Goal: Task Accomplishment & Management: Complete application form

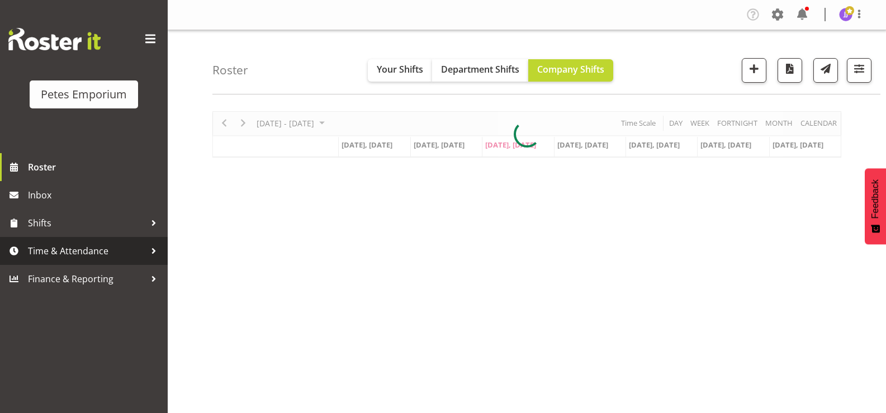
click at [119, 259] on span "Time & Attendance" at bounding box center [86, 251] width 117 height 17
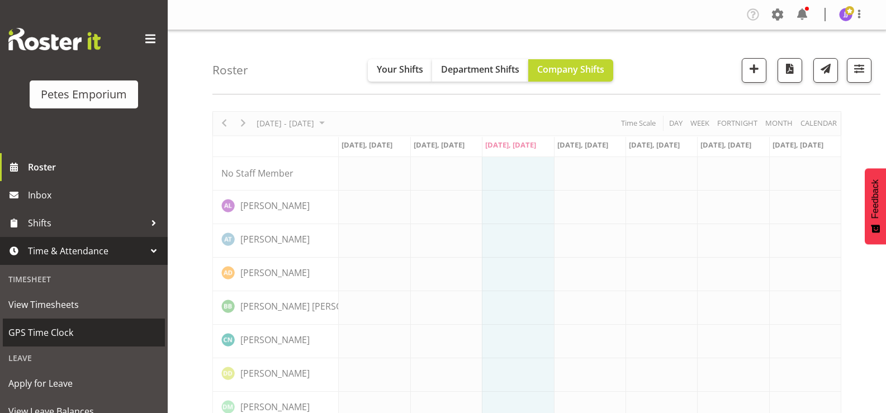
click at [77, 335] on span "GPS Time Clock" at bounding box center [83, 332] width 151 height 17
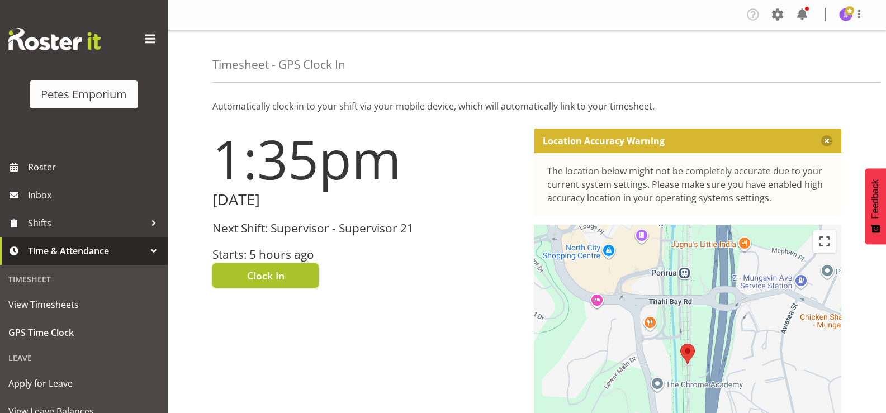
click at [240, 275] on button "Clock In" at bounding box center [265, 275] width 106 height 25
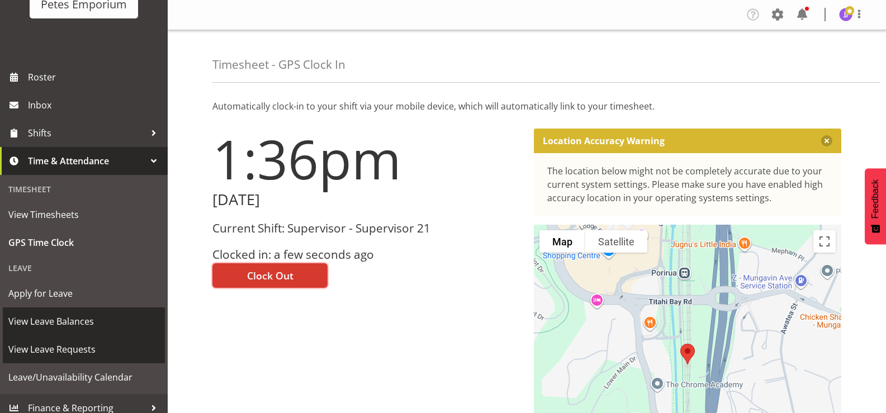
scroll to position [99, 0]
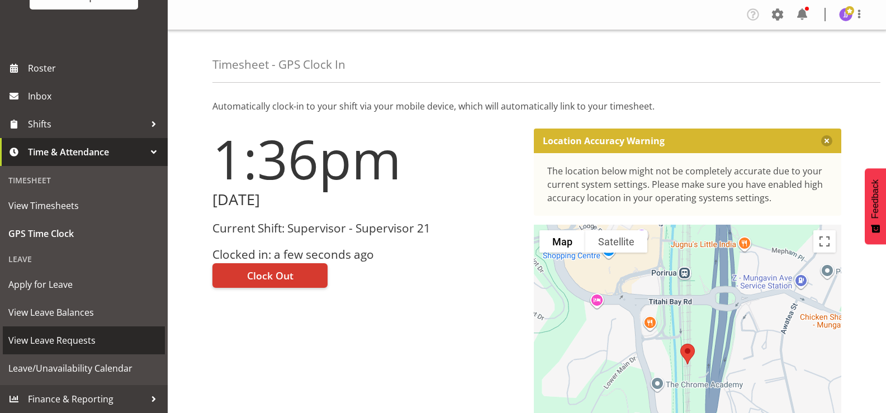
click at [88, 340] on span "View Leave Requests" at bounding box center [83, 340] width 151 height 17
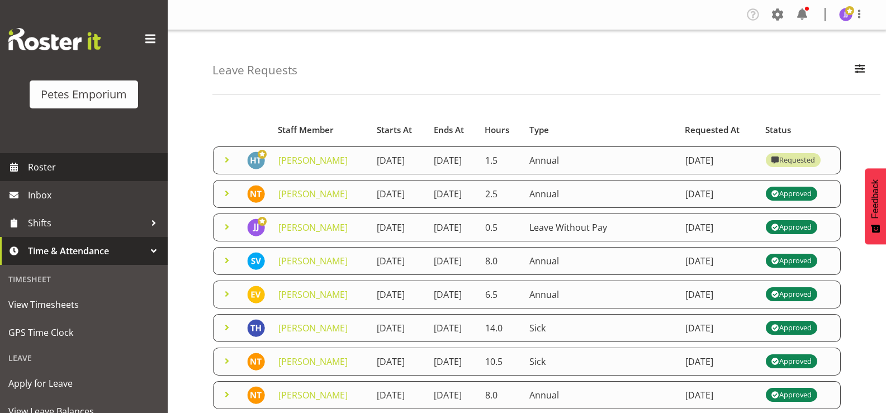
click at [87, 163] on span "Roster" at bounding box center [95, 167] width 134 height 17
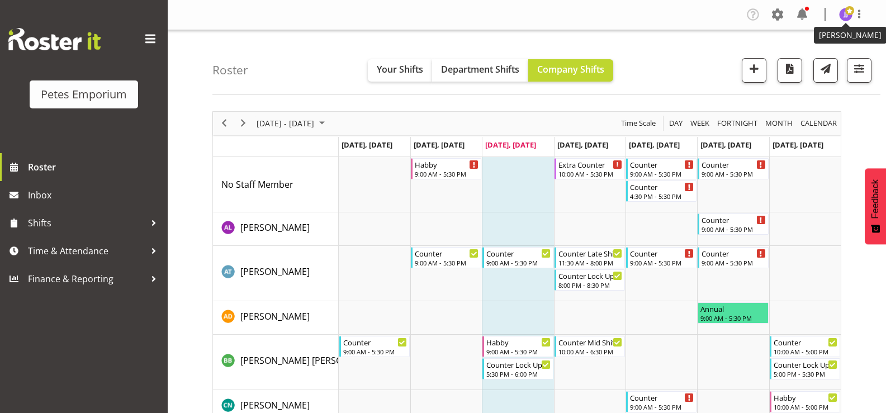
click at [843, 19] on img at bounding box center [845, 14] width 13 height 13
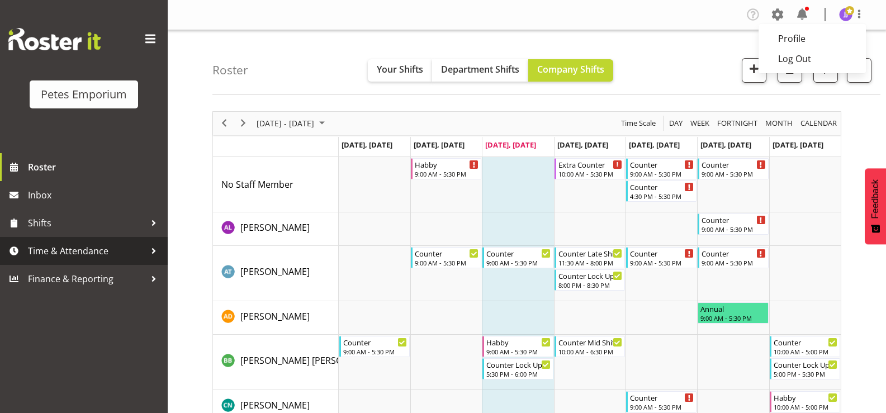
click at [63, 251] on span "Time & Attendance" at bounding box center [86, 251] width 117 height 17
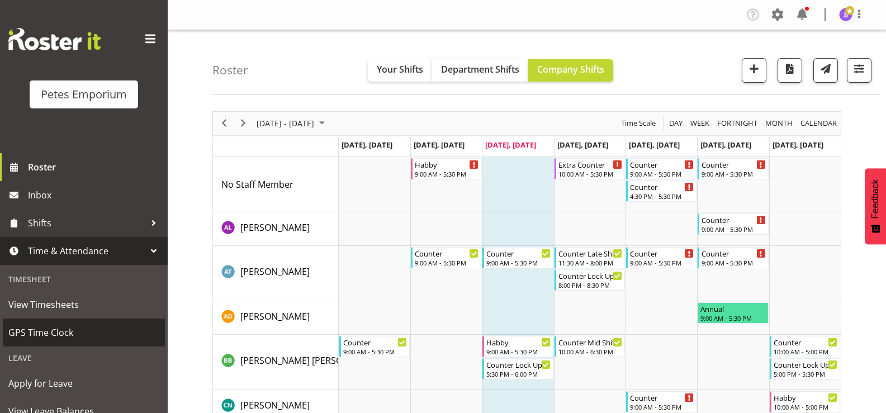
click at [65, 330] on span "GPS Time Clock" at bounding box center [83, 332] width 151 height 17
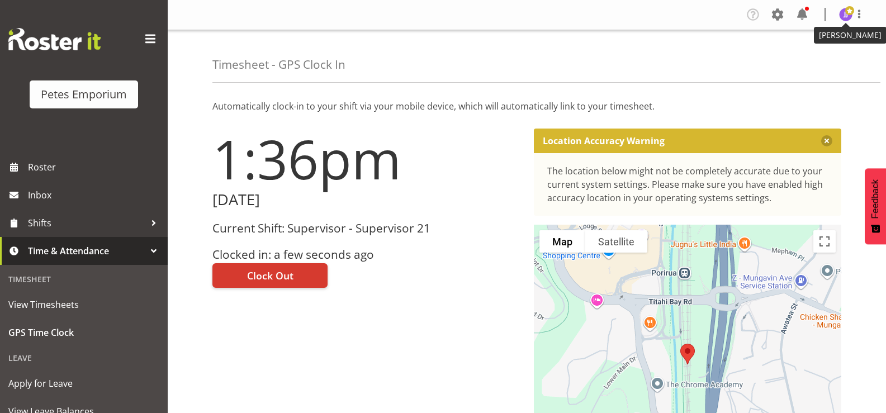
click at [843, 16] on img at bounding box center [845, 14] width 13 height 13
click at [797, 60] on link "Log Out" at bounding box center [811, 59] width 107 height 20
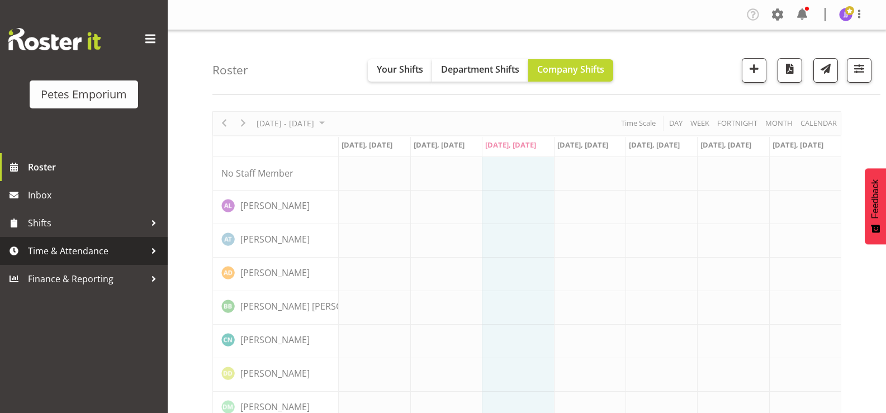
click at [74, 250] on span "Time & Attendance" at bounding box center [86, 251] width 117 height 17
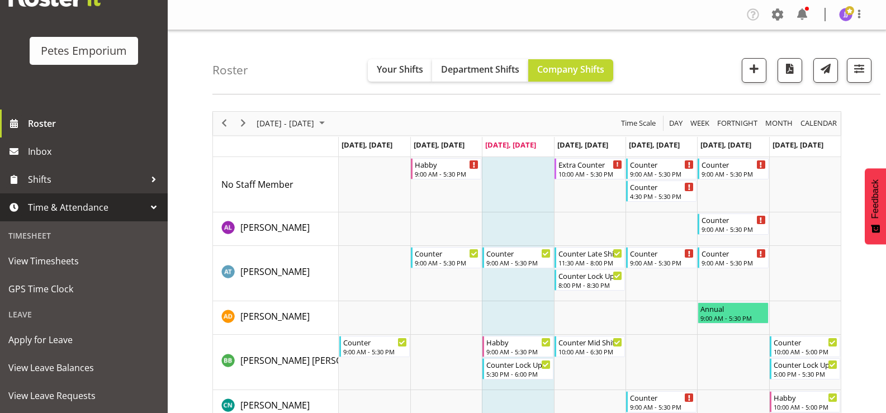
scroll to position [99, 0]
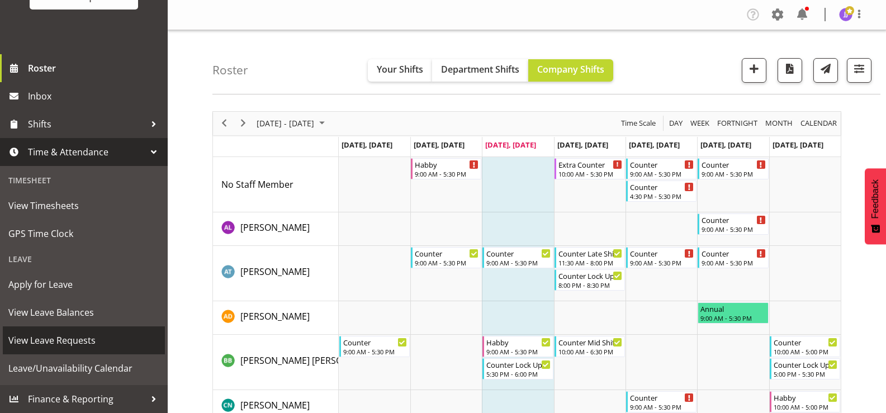
click at [46, 341] on span "View Leave Requests" at bounding box center [83, 340] width 151 height 17
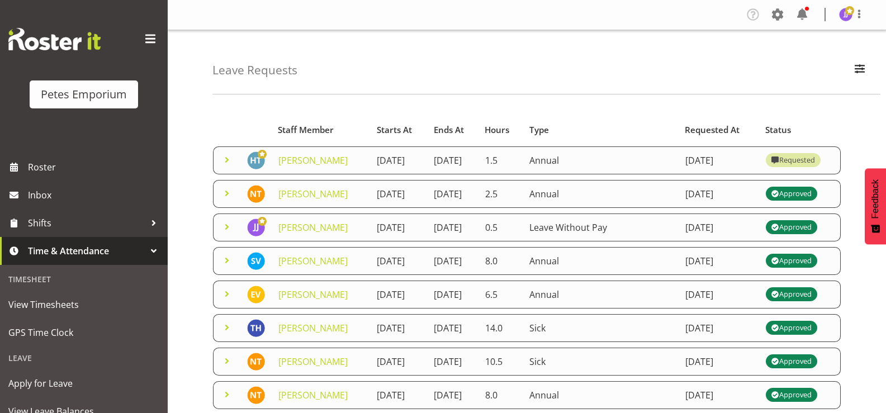
click at [505, 89] on div "Leave Requests Search Search for a particular employee Status All Approved Requ…" at bounding box center [546, 62] width 668 height 64
click at [75, 170] on span "Roster" at bounding box center [95, 167] width 134 height 17
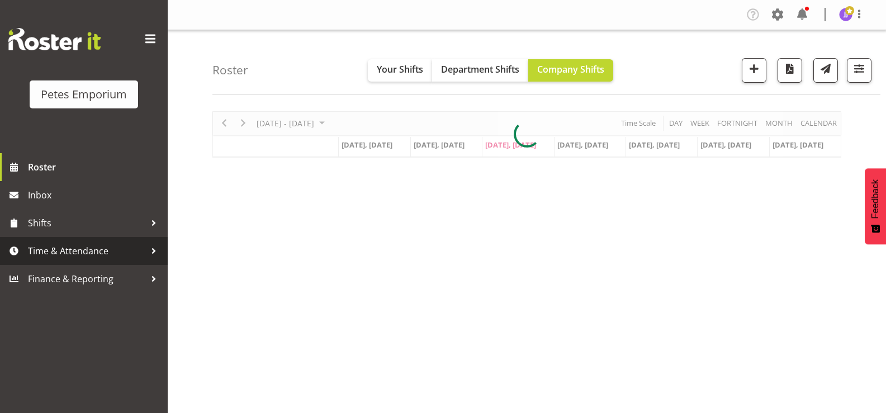
click at [80, 255] on span "Time & Attendance" at bounding box center [86, 251] width 117 height 17
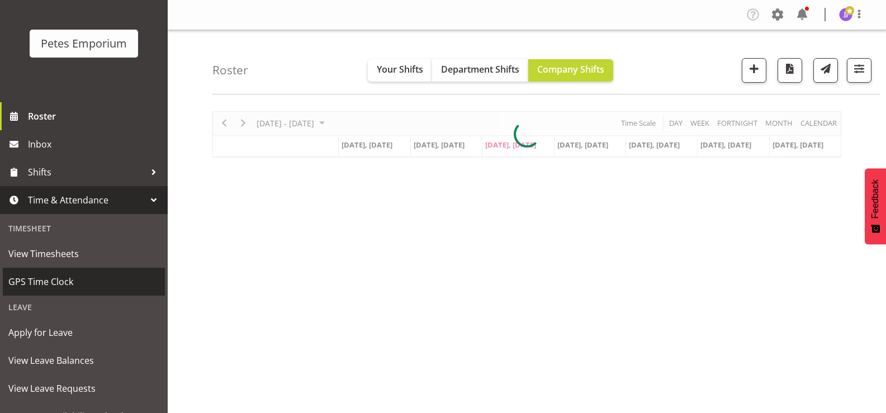
scroll to position [99, 0]
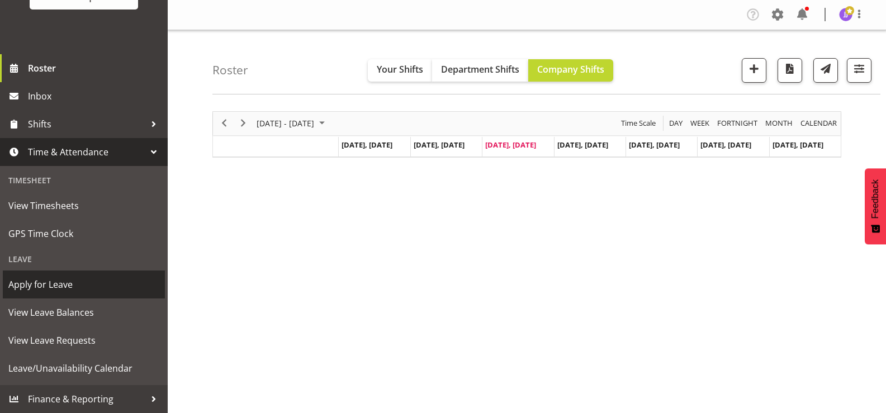
click at [61, 284] on span "Apply for Leave" at bounding box center [83, 284] width 151 height 17
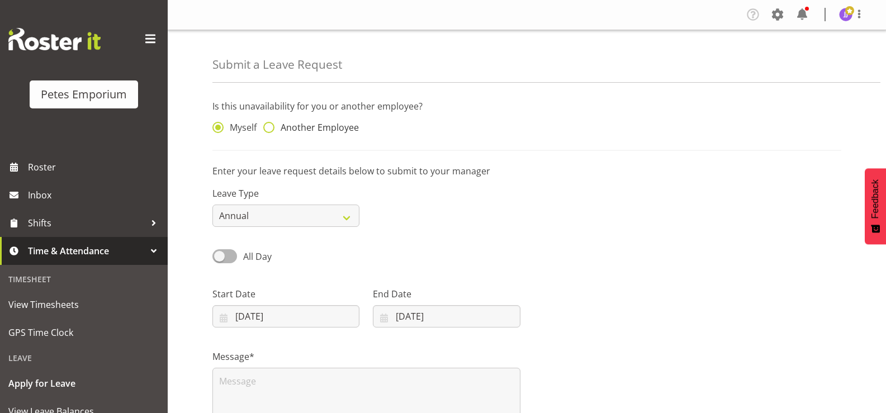
click at [269, 130] on span at bounding box center [268, 127] width 11 height 11
click at [269, 130] on input "Another Employee" at bounding box center [266, 127] width 7 height 7
radio input "true"
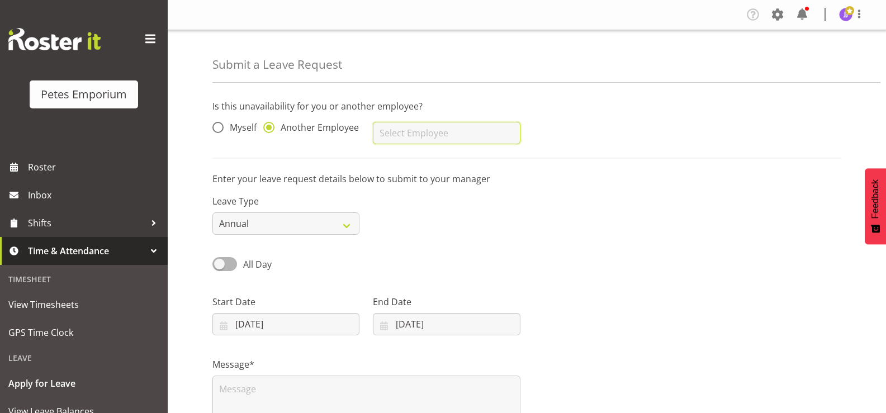
click at [478, 127] on input "text" at bounding box center [446, 133] width 147 height 22
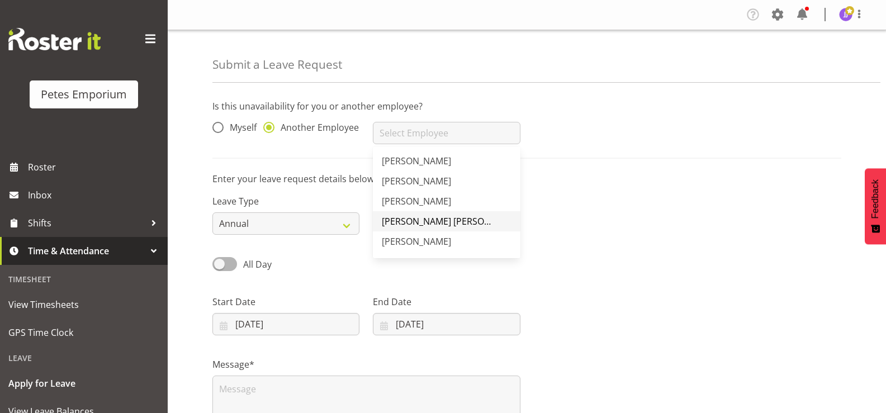
click at [416, 220] on span "[PERSON_NAME] [PERSON_NAME]" at bounding box center [452, 221] width 141 height 12
type input "[PERSON_NAME] [PERSON_NAME]"
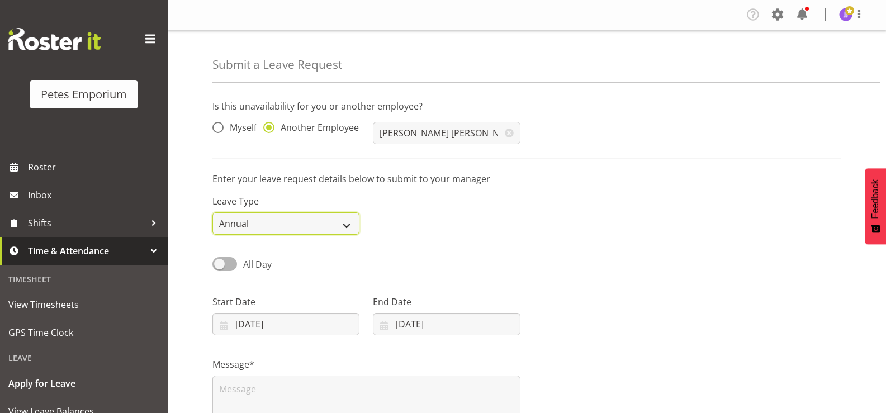
click at [347, 223] on select "Annual Sick Leave Without Pay Bereavement Domestic Violence Parental Jury Servi…" at bounding box center [285, 223] width 147 height 22
select select "Leave Without Pay"
click at [212, 212] on select "Annual Sick Leave Without Pay Bereavement Domestic Violence Parental Jury Servi…" at bounding box center [285, 223] width 147 height 22
click at [224, 260] on span at bounding box center [224, 264] width 25 height 14
click at [220, 260] on input "All Day" at bounding box center [215, 263] width 7 height 7
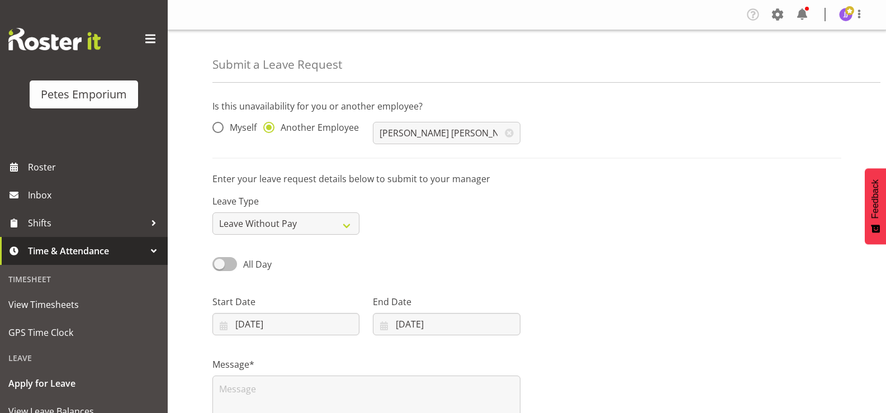
checkbox input "true"
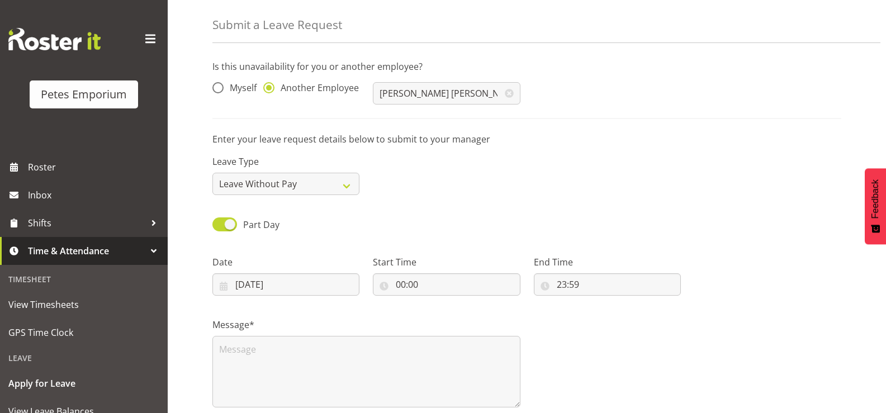
scroll to position [112, 0]
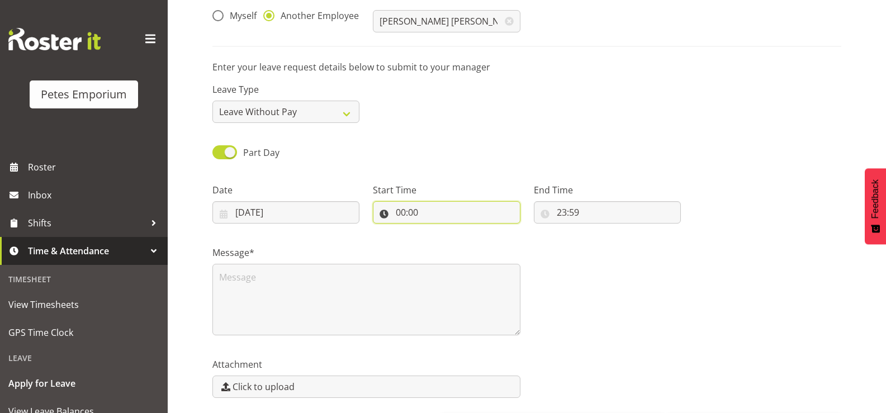
click at [407, 210] on input "00:00" at bounding box center [446, 212] width 147 height 22
click at [445, 242] on select "00 01 02 03 04 05 06 07 08 09 10 11 12 13 14 15 16 17 18 19 20 21 22 23" at bounding box center [448, 241] width 25 height 22
select select "13"
click at [436, 230] on select "00 01 02 03 04 05 06 07 08 09 10 11 12 13 14 15 16 17 18 19 20 21 22 23" at bounding box center [448, 241] width 25 height 22
type input "13:00"
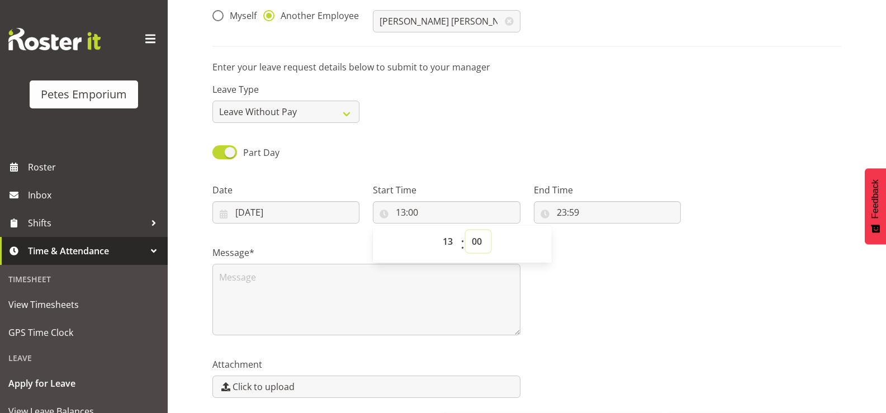
click at [476, 240] on select "00 01 02 03 04 05 06 07 08 09 10 11 12 13 14 15 16 17 18 19 20 21 22 23 24 25 2…" at bounding box center [477, 241] width 25 height 22
select select "10"
click at [465, 230] on select "00 01 02 03 04 05 06 07 08 09 10 11 12 13 14 15 16 17 18 19 20 21 22 23 24 25 2…" at bounding box center [477, 241] width 25 height 22
type input "13:10"
click at [563, 212] on input "23:59" at bounding box center [607, 212] width 147 height 22
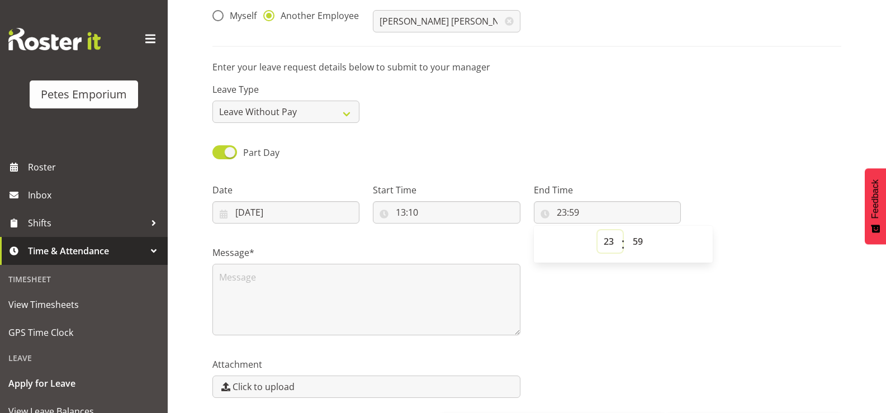
click at [608, 241] on select "00 01 02 03 04 05 06 07 08 09 10 11 12 13 14 15 16 17 18 19 20 21 22 23" at bounding box center [609, 241] width 25 height 22
select select "18"
click at [597, 230] on select "00 01 02 03 04 05 06 07 08 09 10 11 12 13 14 15 16 17 18 19 20 21 22 23" at bounding box center [609, 241] width 25 height 22
type input "18:59"
click at [635, 240] on select "00 01 02 03 04 05 06 07 08 09 10 11 12 13 14 15 16 17 18 19 20 21 22 23 24 25 2…" at bounding box center [638, 241] width 25 height 22
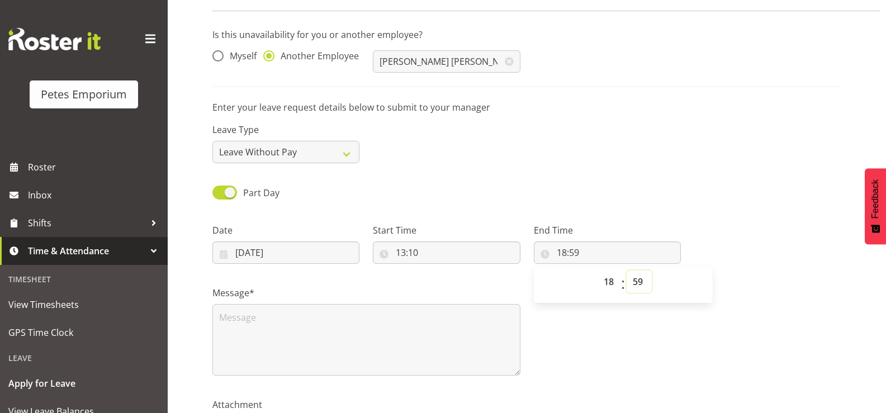
scroll to position [0, 0]
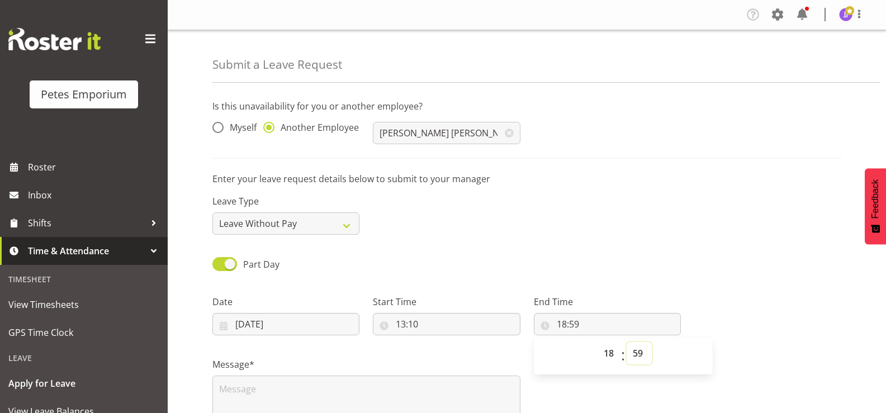
click at [638, 358] on select "00 01 02 03 04 05 06 07 08 09 10 11 12 13 14 15 16 17 18 19 20 21 22 23 24 25 2…" at bounding box center [638, 353] width 25 height 22
click at [640, 352] on select "00 01 02 03 04 05 06 07 08 09 10 11 12 13 14 15 16 17 18 19 20 21 22 23 24 25 2…" at bounding box center [638, 353] width 25 height 22
select select "0"
click at [626, 342] on select "00 01 02 03 04 05 06 07 08 09 10 11 12 13 14 15 16 17 18 19 20 21 22 23 24 25 2…" at bounding box center [638, 353] width 25 height 22
type input "18:00"
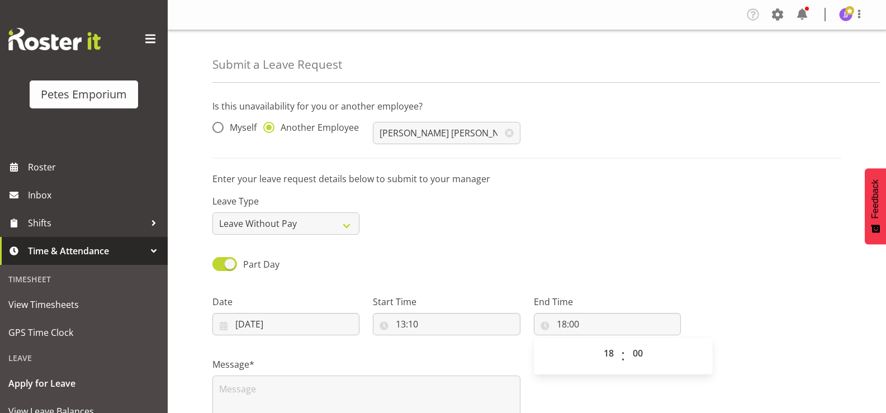
click at [731, 296] on div at bounding box center [767, 310] width 160 height 63
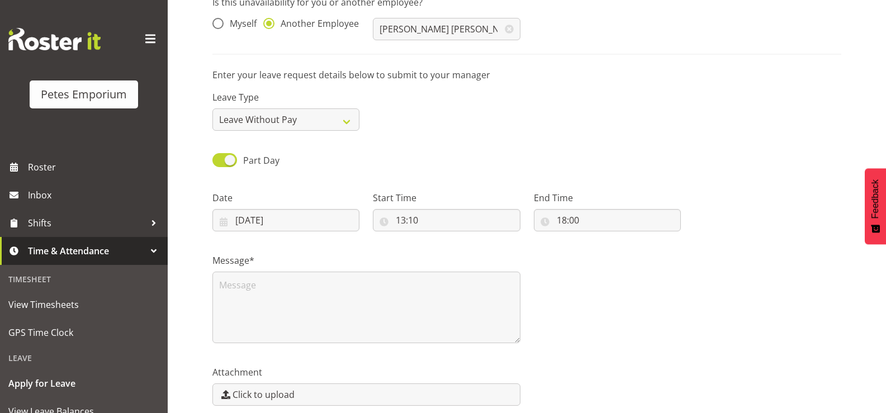
scroll to position [112, 0]
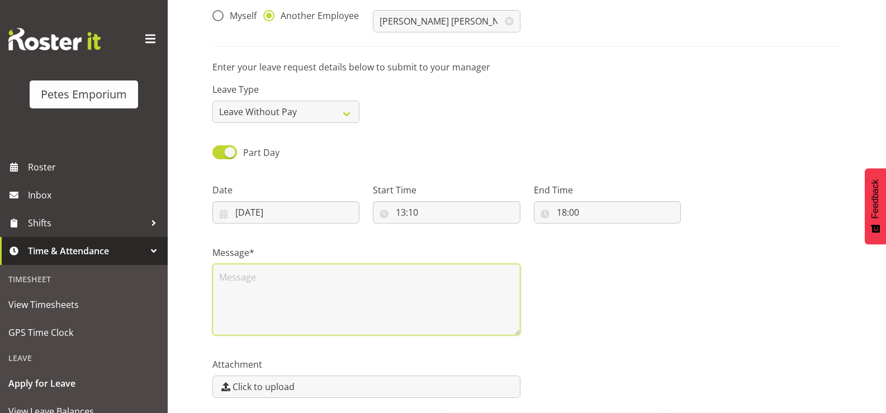
click at [229, 282] on textarea at bounding box center [366, 300] width 308 height 72
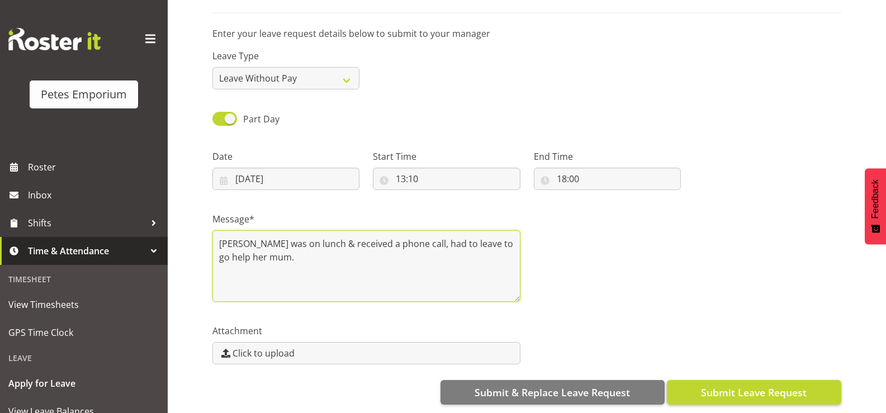
type textarea "[PERSON_NAME] was on lunch & received a phone call, had to leave to go help her…"
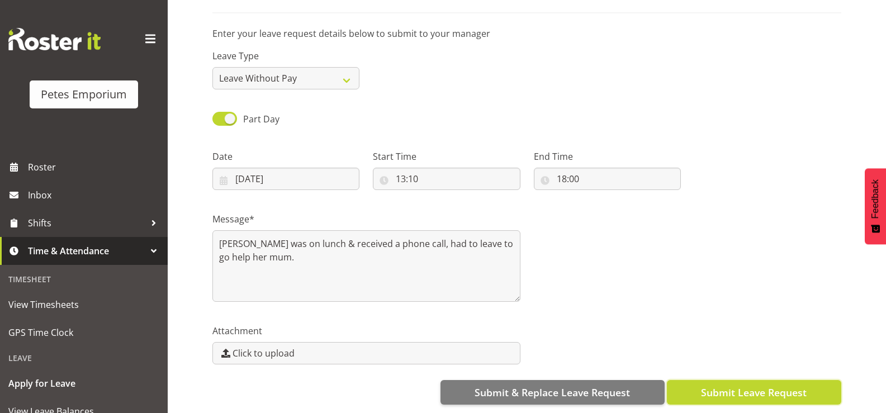
click at [765, 388] on span "Submit Leave Request" at bounding box center [754, 392] width 106 height 15
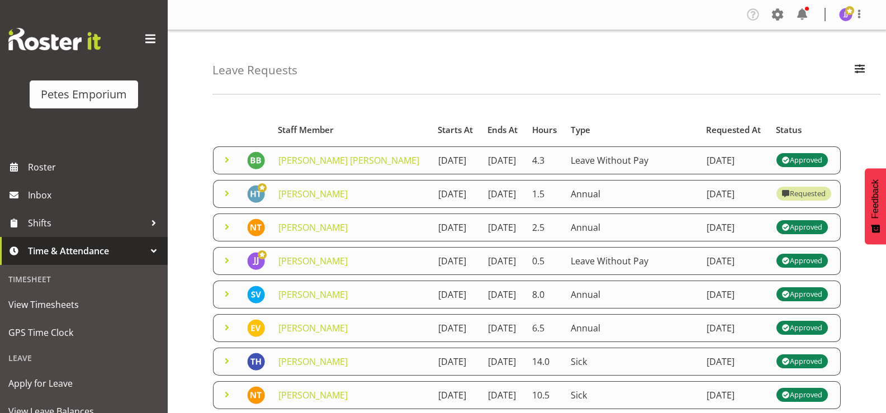
click at [228, 164] on span at bounding box center [226, 159] width 13 height 13
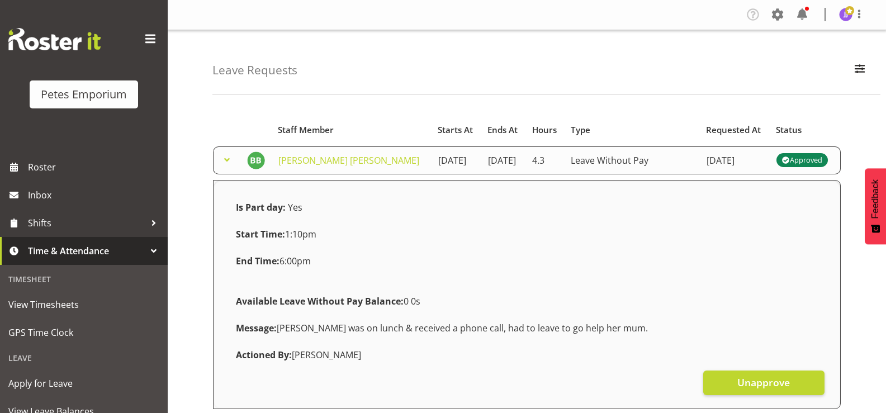
click at [228, 164] on span at bounding box center [226, 159] width 13 height 13
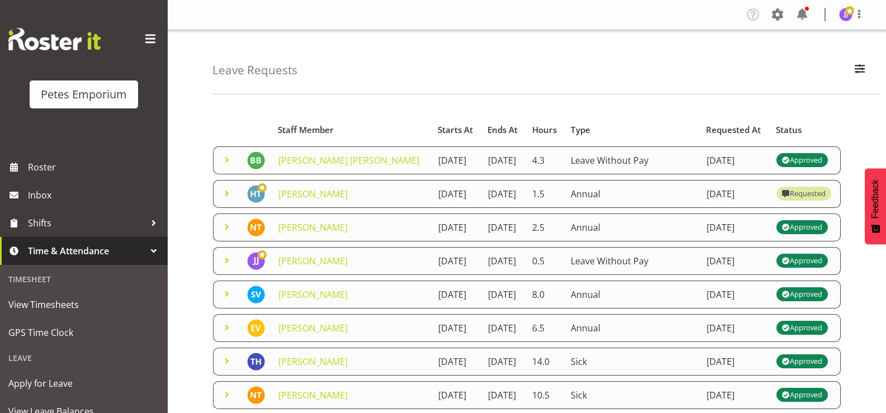
click at [230, 200] on span at bounding box center [226, 193] width 13 height 13
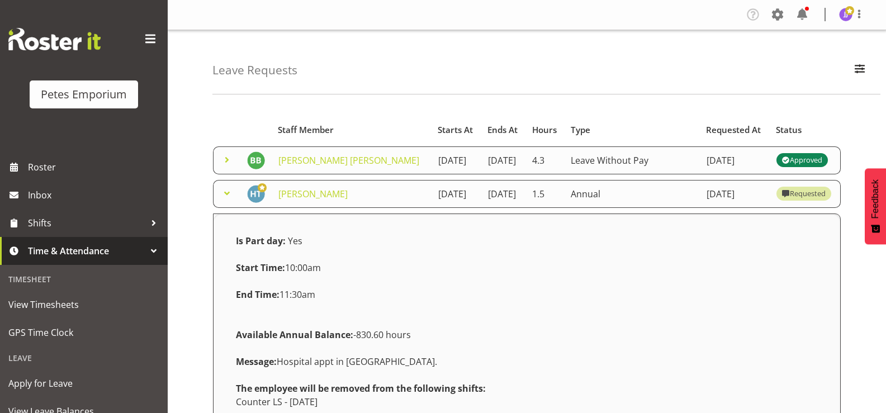
click at [226, 200] on span at bounding box center [226, 193] width 13 height 13
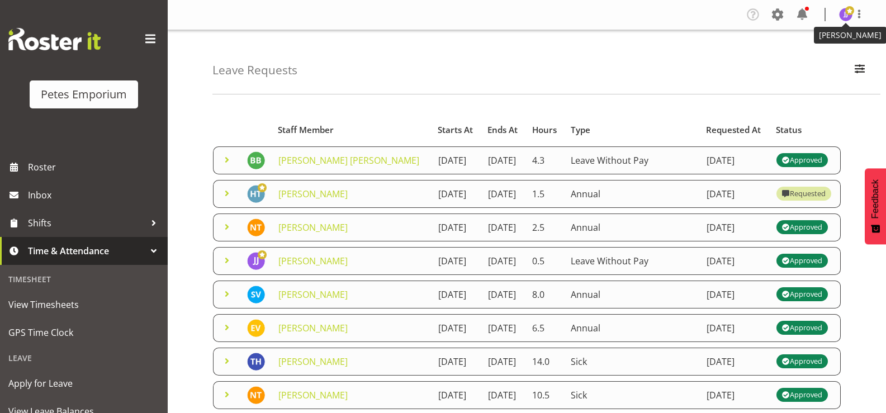
click at [843, 15] on img at bounding box center [845, 14] width 13 height 13
click at [795, 57] on link "Log Out" at bounding box center [811, 59] width 107 height 20
